Goal: Check status

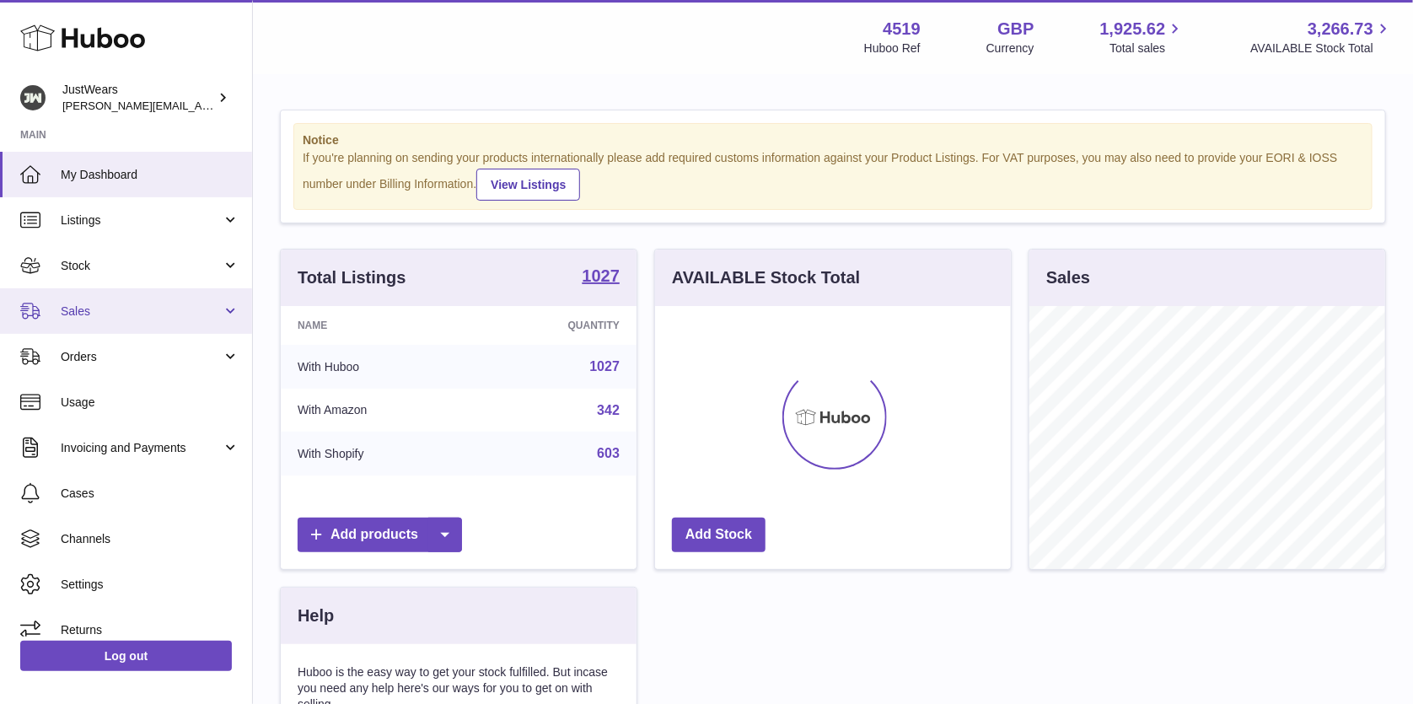
click at [164, 314] on span "Sales" at bounding box center [141, 311] width 161 height 16
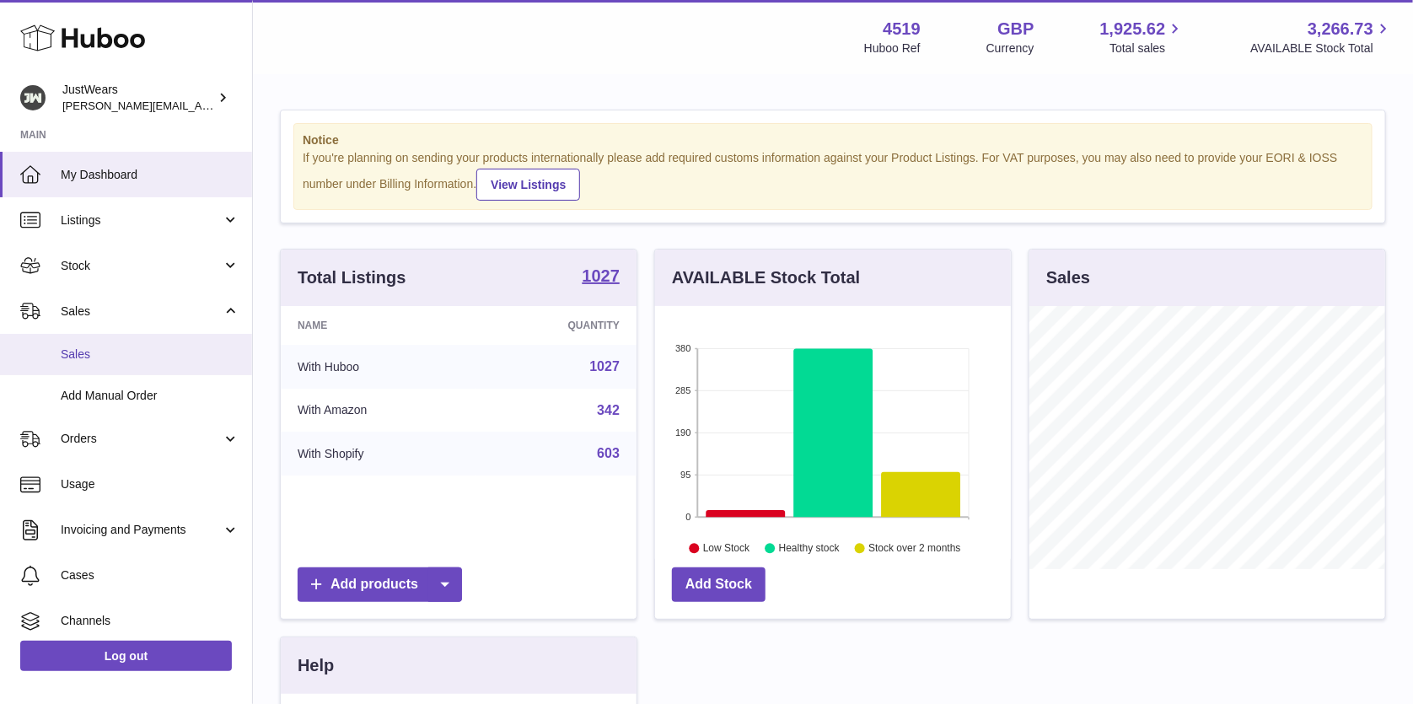
click at [172, 341] on link "Sales" at bounding box center [126, 354] width 252 height 41
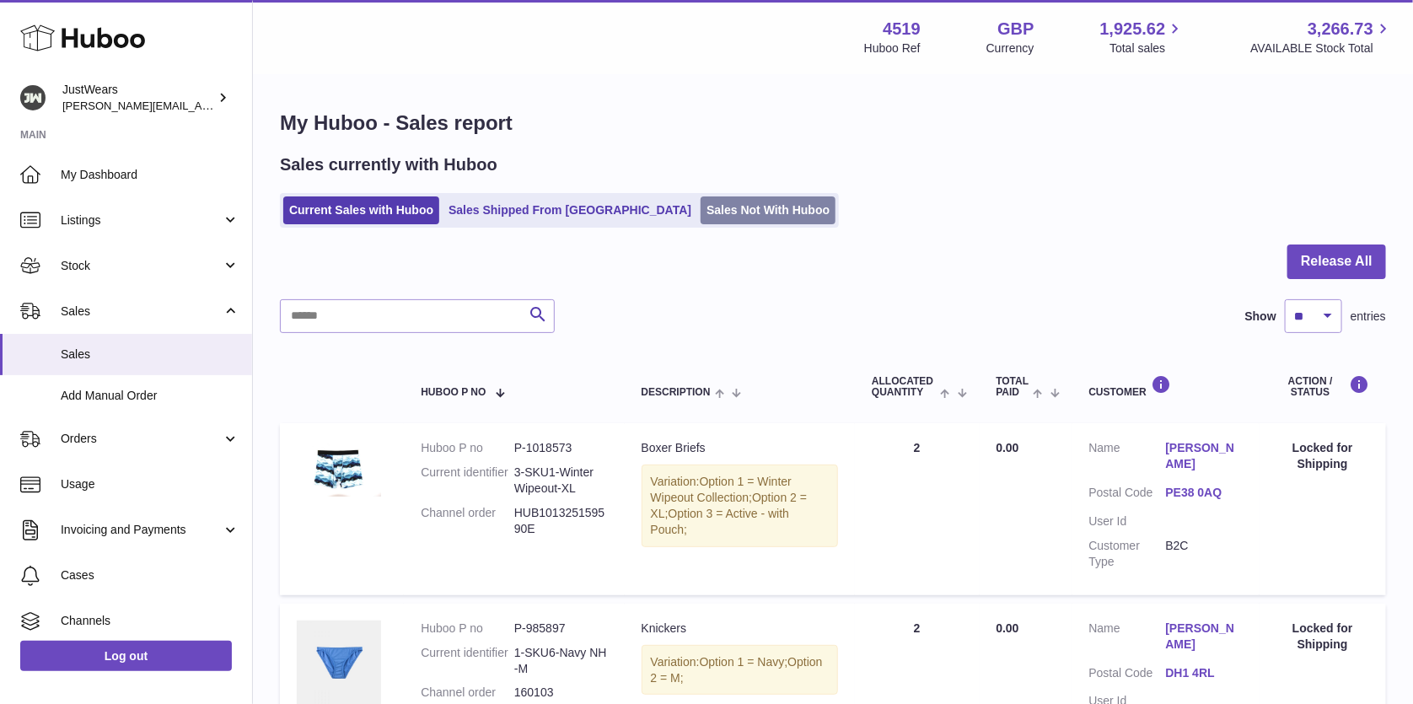
click at [700, 210] on link "Sales Not With Huboo" at bounding box center [767, 210] width 135 height 28
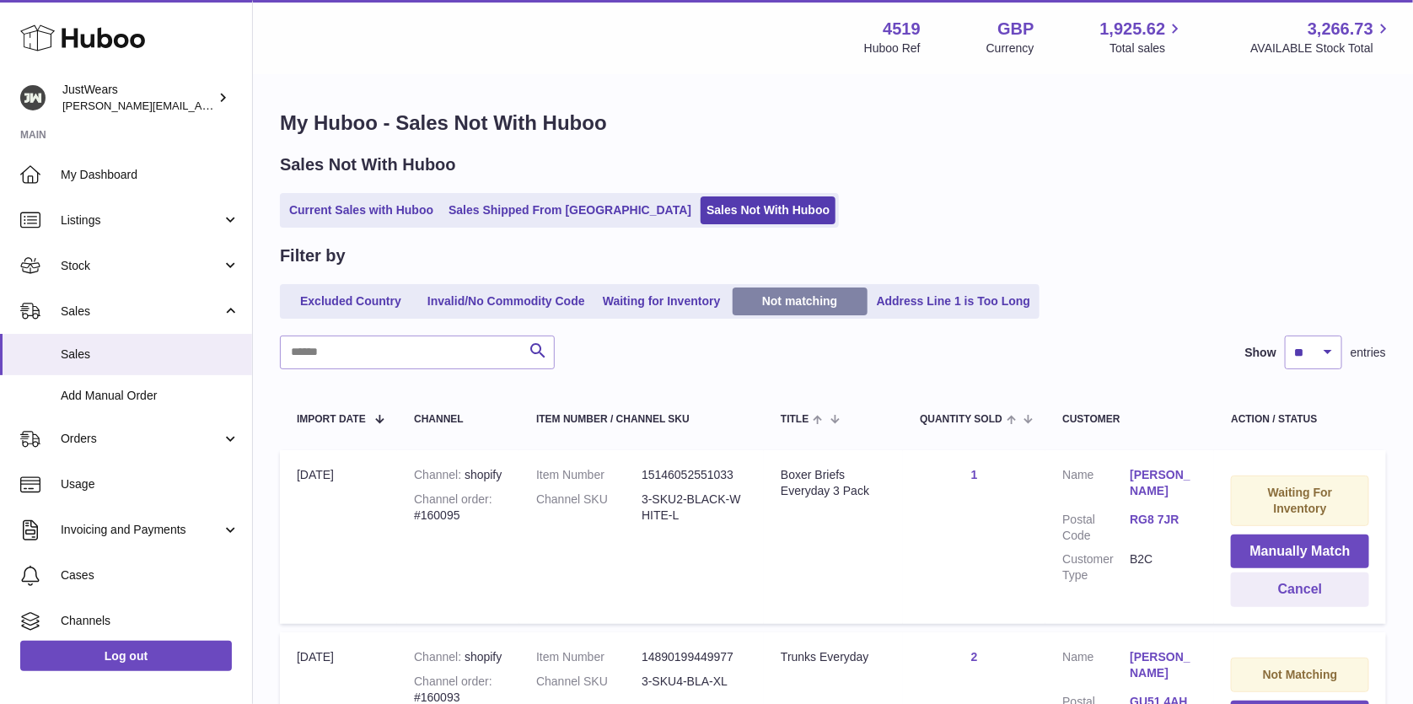
click at [807, 300] on link "Not matching" at bounding box center [800, 301] width 135 height 28
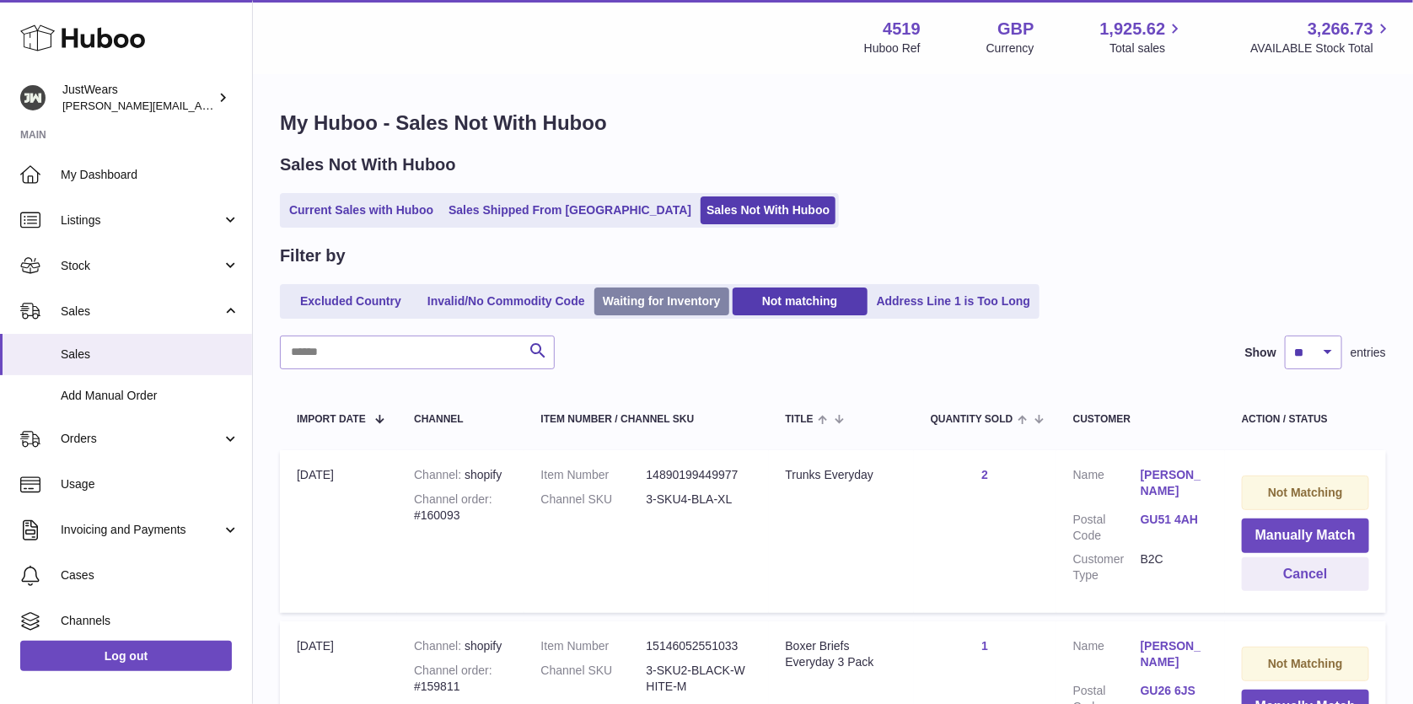
click at [649, 299] on link "Waiting for Inventory" at bounding box center [661, 301] width 135 height 28
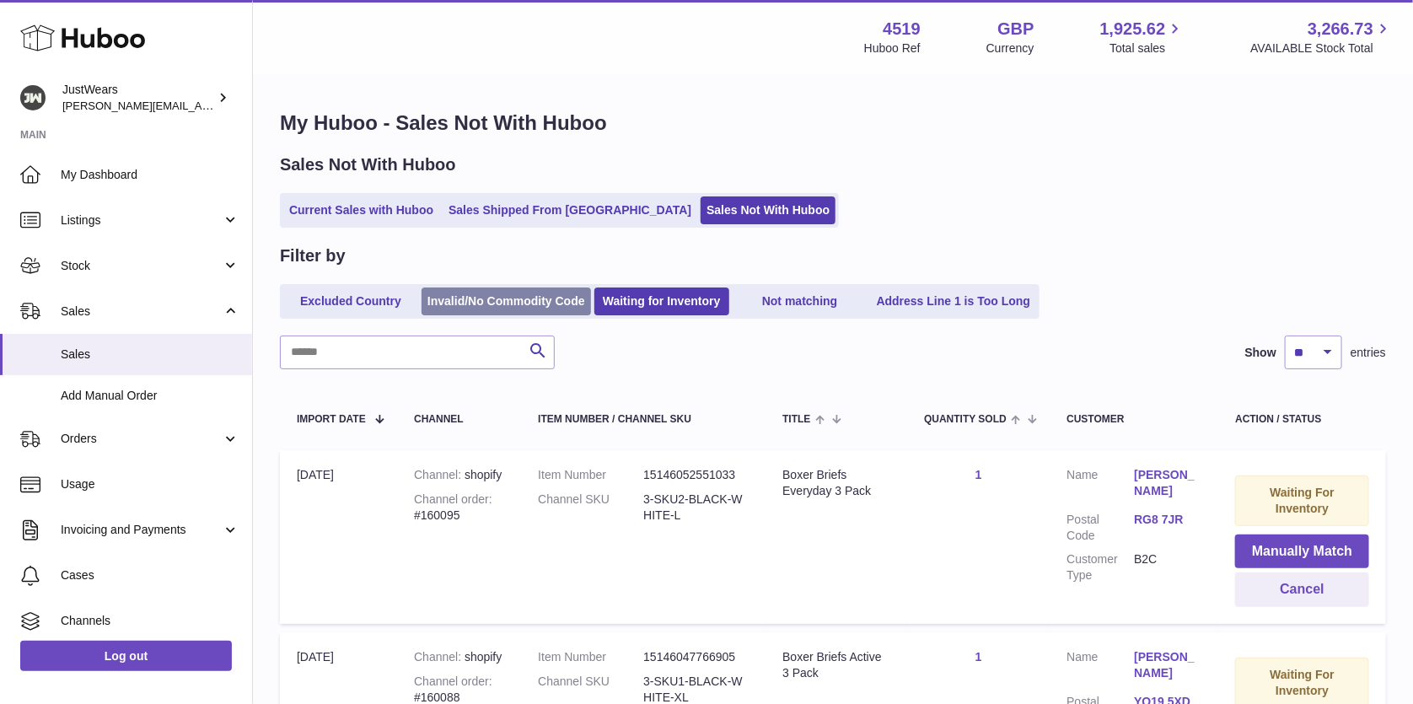
click at [507, 297] on link "Invalid/No Commodity Code" at bounding box center [505, 301] width 169 height 28
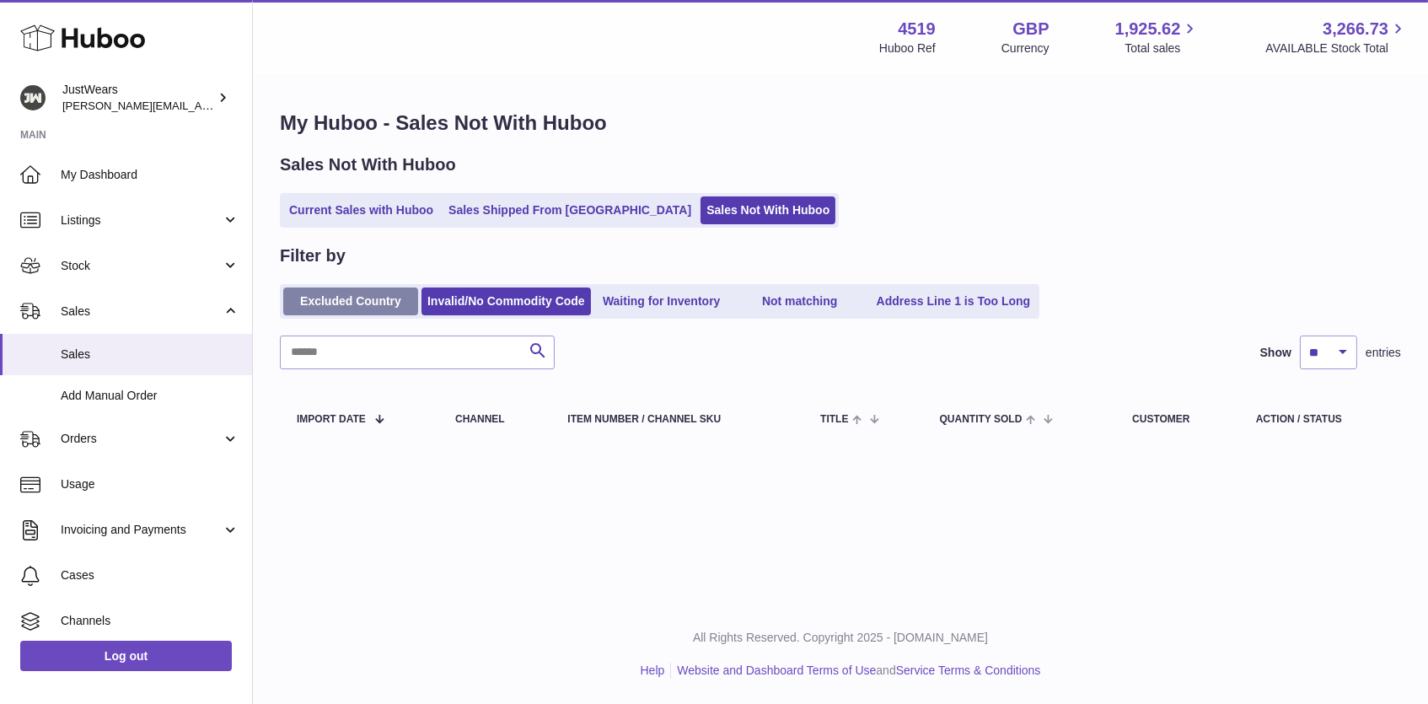
click at [360, 300] on link "Excluded Country" at bounding box center [350, 301] width 135 height 28
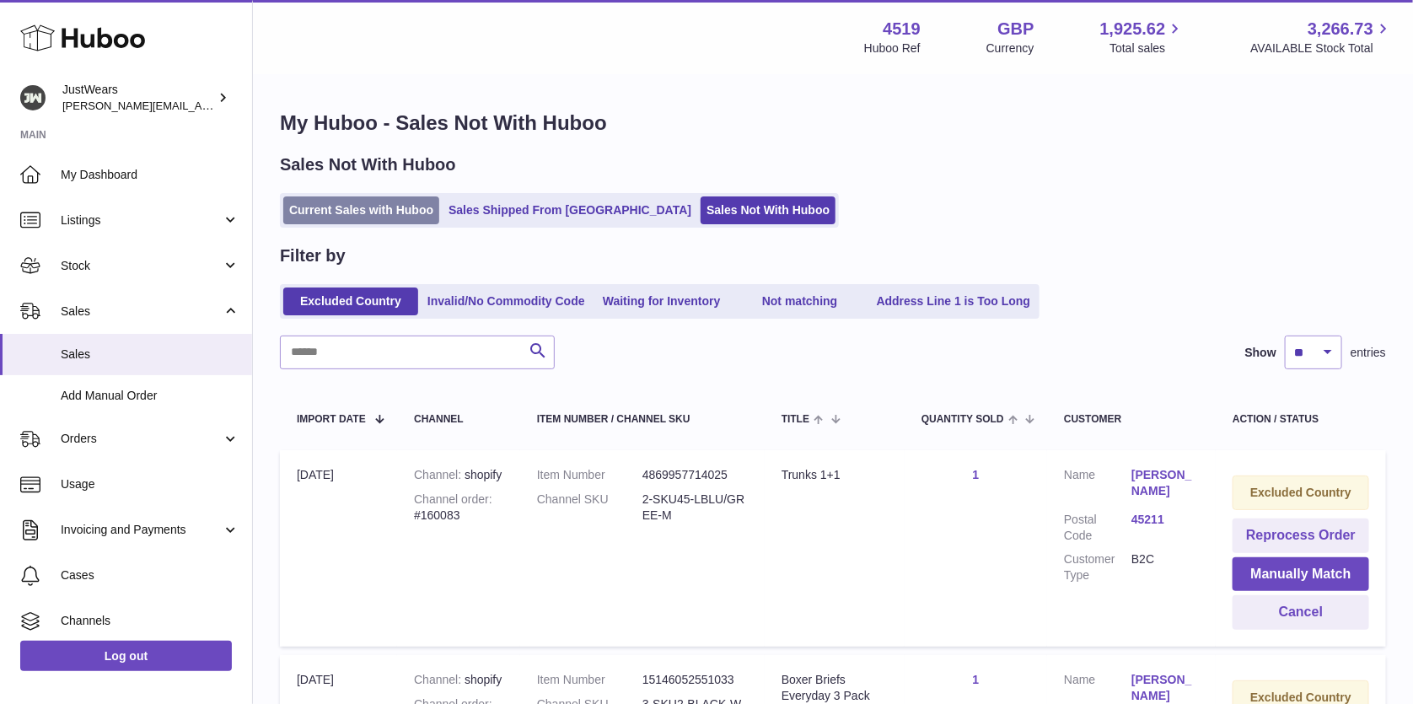
click at [385, 216] on link "Current Sales with Huboo" at bounding box center [361, 210] width 156 height 28
